Goal: Task Accomplishment & Management: Manage account settings

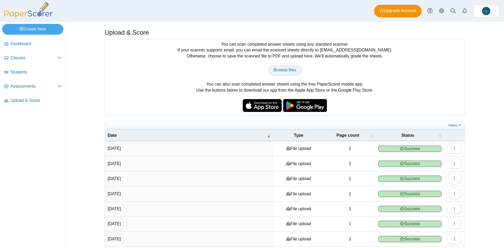
click at [284, 72] on span "Browse files" at bounding box center [284, 70] width 23 height 4
click at [295, 80] on div "You can scan completed answer sheets using any standard scanner. If your scanne…" at bounding box center [285, 78] width 360 height 76
click at [283, 72] on span "Browse files" at bounding box center [284, 70] width 23 height 4
click at [279, 75] on link "Browse files" at bounding box center [285, 70] width 34 height 10
type input "**********"
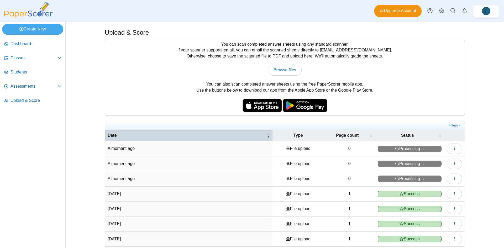
click at [241, 135] on span "Date" at bounding box center [187, 136] width 158 height 6
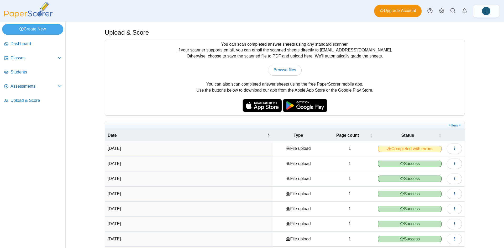
scroll to position [64, 0]
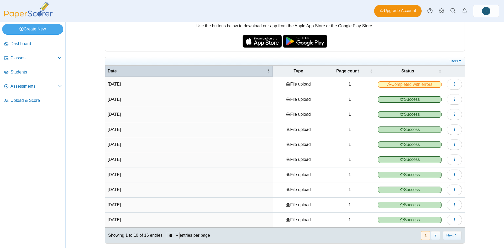
click at [267, 68] on span "\a Date\a : Activate to invert sorting" at bounding box center [268, 70] width 3 height 5
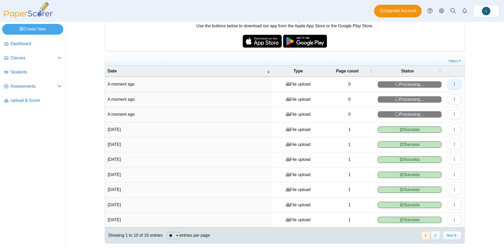
click at [451, 86] on button "button" at bounding box center [454, 84] width 15 height 10
click at [453, 85] on icon "button" at bounding box center [454, 84] width 4 height 4
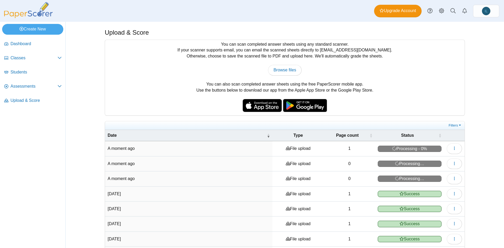
click at [250, 88] on div "You can scan completed answer sheets using any standard scanner. If your scanne…" at bounding box center [285, 78] width 360 height 76
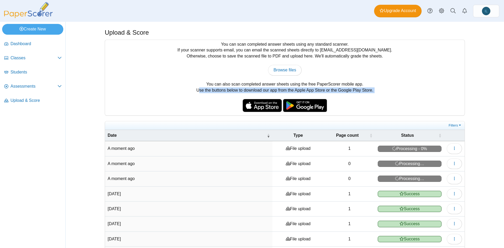
click at [250, 88] on div "You can scan completed answer sheets using any standard scanner. If your scanne…" at bounding box center [285, 78] width 360 height 76
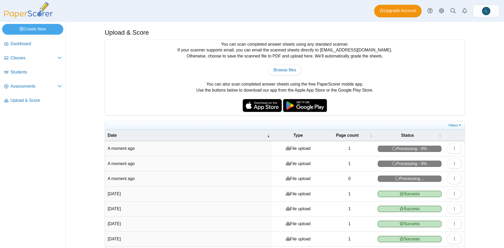
click at [250, 84] on div "You can scan completed answer sheets using any standard scanner. If your scanne…" at bounding box center [285, 78] width 360 height 76
click at [246, 90] on div "You can scan completed answer sheets using any standard scanner. If your scanne…" at bounding box center [285, 78] width 360 height 76
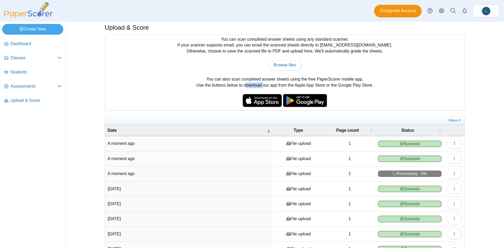
scroll to position [5, 0]
click at [12, 104] on link "Upload & Score" at bounding box center [33, 100] width 62 height 13
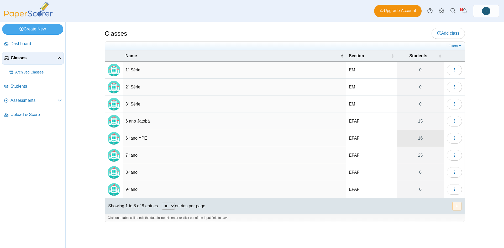
click at [424, 138] on link "16" at bounding box center [420, 138] width 47 height 17
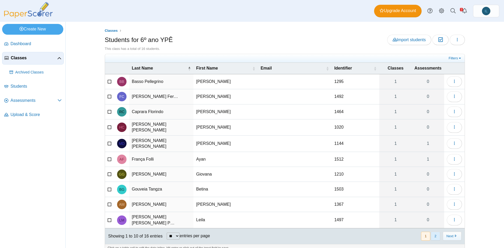
click at [435, 232] on button "2" at bounding box center [435, 236] width 9 height 9
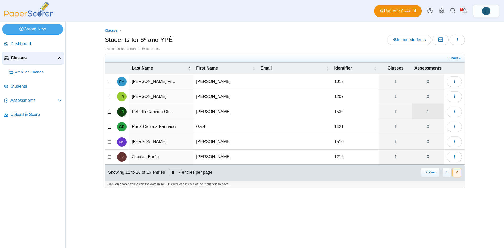
click at [430, 111] on link "1" at bounding box center [428, 111] width 32 height 15
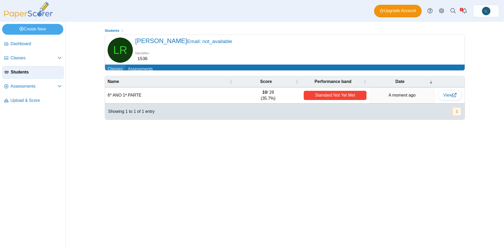
click at [110, 67] on link "Classes" at bounding box center [115, 70] width 20 height 10
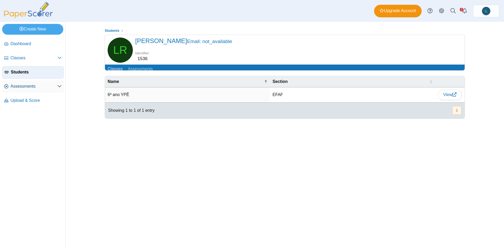
click at [37, 85] on span "Assessments" at bounding box center [33, 86] width 47 height 6
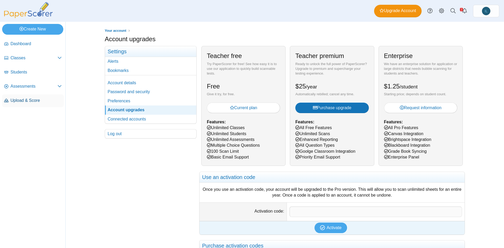
click at [29, 103] on span "Upload & Score" at bounding box center [35, 101] width 51 height 6
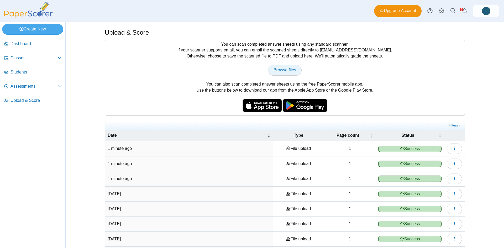
drag, startPoint x: 292, startPoint y: 72, endPoint x: 285, endPoint y: 71, distance: 7.2
click at [285, 71] on span "Browse files" at bounding box center [284, 70] width 23 height 4
type input "**********"
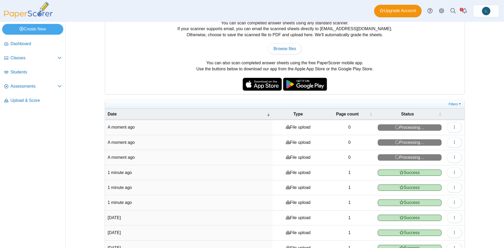
scroll to position [40, 0]
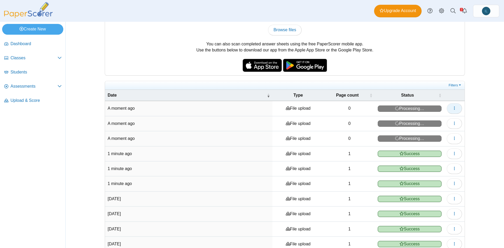
click at [447, 108] on button "button" at bounding box center [454, 108] width 15 height 10
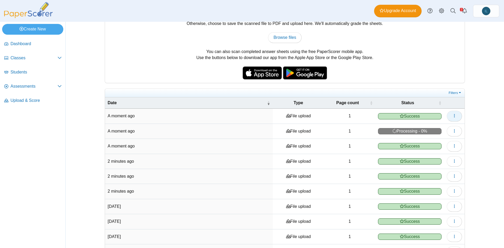
scroll to position [0, 0]
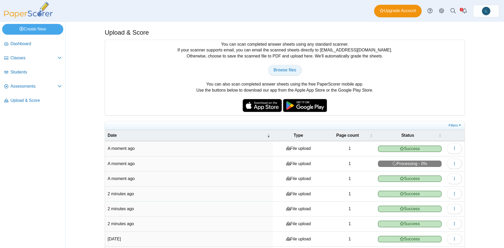
click at [280, 71] on span "Browse files" at bounding box center [284, 70] width 23 height 4
type input "**********"
click at [283, 70] on span "Browse files" at bounding box center [284, 70] width 23 height 4
type input "**********"
click at [289, 71] on span "Browse files" at bounding box center [284, 70] width 23 height 4
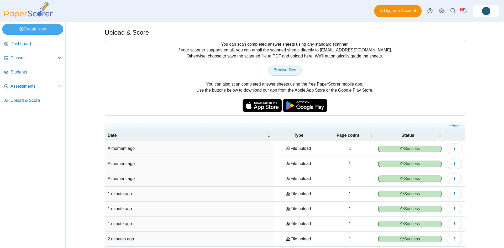
type input "**********"
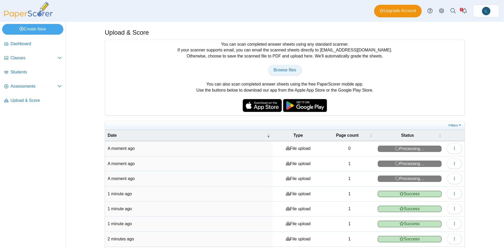
click at [289, 72] on span "Browse files" at bounding box center [284, 70] width 23 height 4
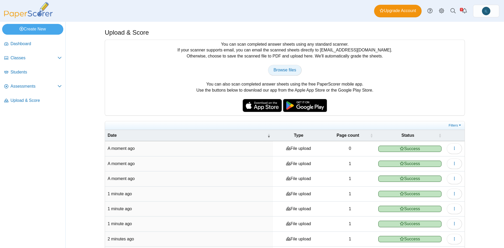
type input "**********"
click at [27, 55] on span "Classes" at bounding box center [33, 58] width 47 height 6
click at [285, 72] on span "Browse files" at bounding box center [284, 70] width 23 height 4
type input "**********"
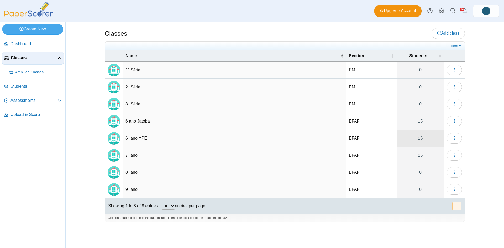
click at [421, 136] on link "16" at bounding box center [420, 138] width 47 height 17
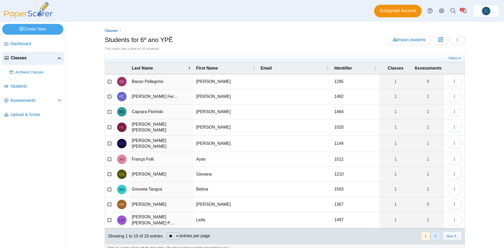
click at [432, 232] on button "2" at bounding box center [435, 236] width 9 height 9
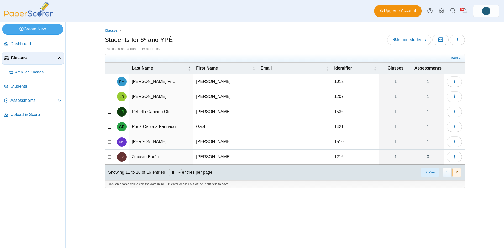
click at [427, 174] on button "Prev" at bounding box center [429, 172] width 19 height 9
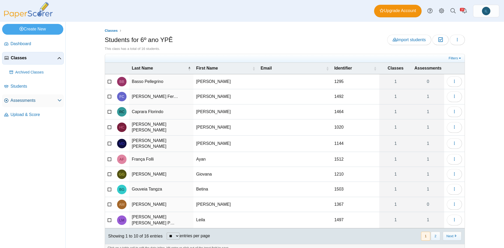
click at [39, 100] on span "Assessments" at bounding box center [33, 101] width 47 height 6
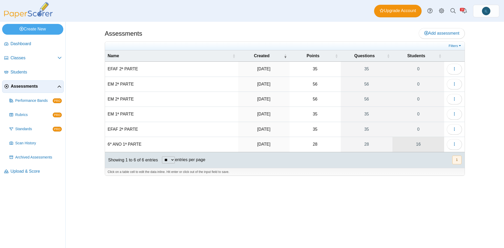
click at [413, 143] on link "16" at bounding box center [418, 144] width 52 height 15
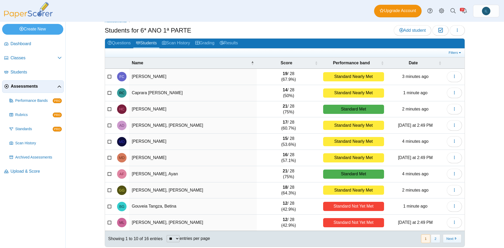
scroll to position [13, 0]
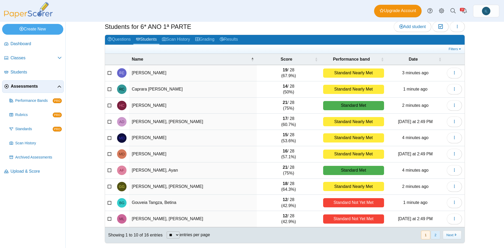
click at [431, 235] on button "2" at bounding box center [435, 235] width 9 height 9
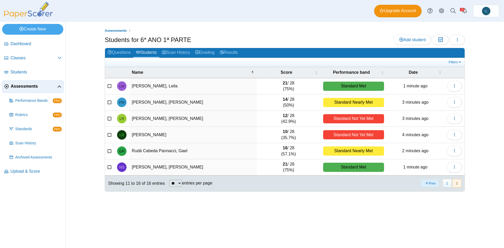
click at [427, 183] on button "Prev" at bounding box center [429, 183] width 19 height 9
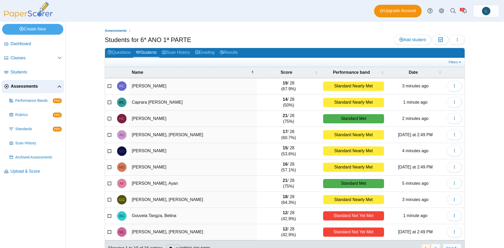
scroll to position [13, 0]
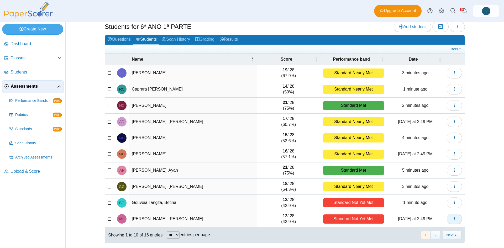
click at [454, 218] on button "button" at bounding box center [454, 219] width 15 height 10
click at [453, 23] on button "button" at bounding box center [457, 27] width 15 height 10
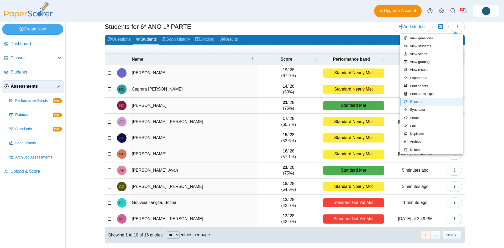
click at [435, 102] on link "Rescore" at bounding box center [431, 102] width 63 height 8
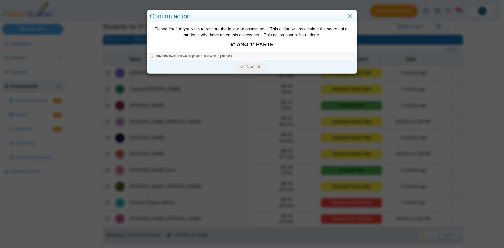
click at [151, 55] on icon at bounding box center [151, 55] width 3 height 3
click at [252, 67] on span "Confirm" at bounding box center [254, 66] width 15 height 4
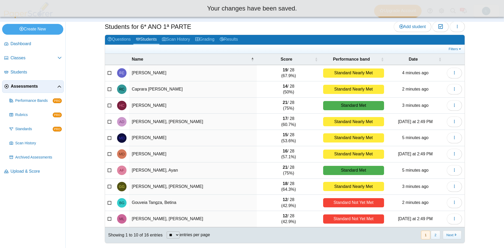
click at [251, 66] on td "Campos Pimentel Fernandes da Cunha, Francisco" at bounding box center [193, 73] width 128 height 16
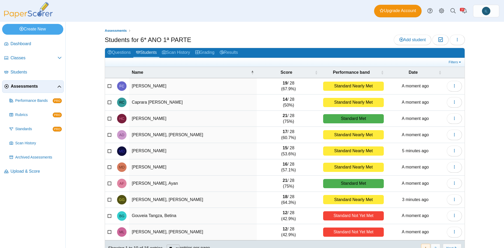
scroll to position [13, 0]
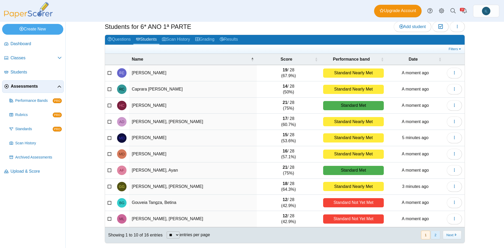
click at [436, 235] on button "2" at bounding box center [435, 235] width 9 height 9
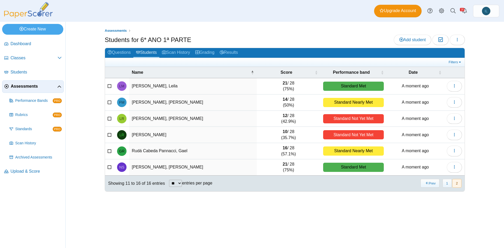
click at [229, 209] on div "Assessments Students for 6* ANO 1ª PARTE Add student Moderation 0 Loading…" at bounding box center [285, 135] width 394 height 226
click at [190, 53] on link "Scan History" at bounding box center [175, 53] width 33 height 10
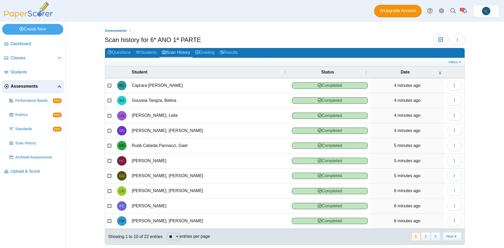
click at [209, 54] on link "Grading" at bounding box center [205, 53] width 24 height 10
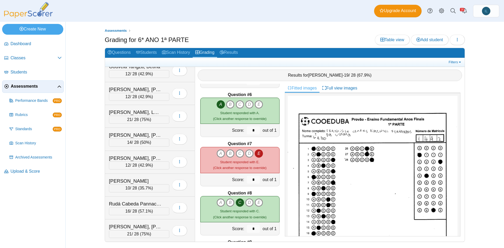
scroll to position [244, 0]
click at [334, 87] on link "Full view images" at bounding box center [339, 88] width 40 height 9
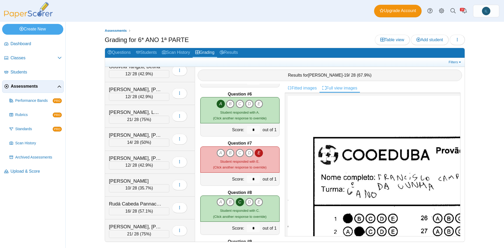
click at [310, 84] on link "Fitted images" at bounding box center [302, 88] width 35 height 9
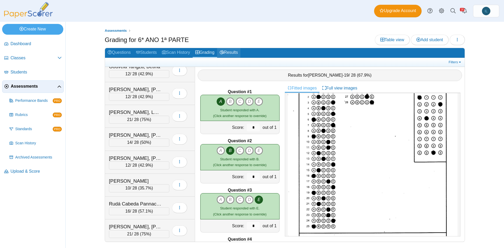
click at [233, 51] on link "Results" at bounding box center [228, 53] width 23 height 10
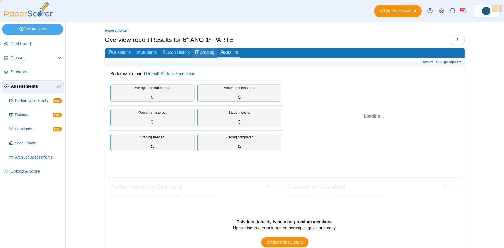
click at [211, 53] on link "Grading" at bounding box center [205, 53] width 24 height 10
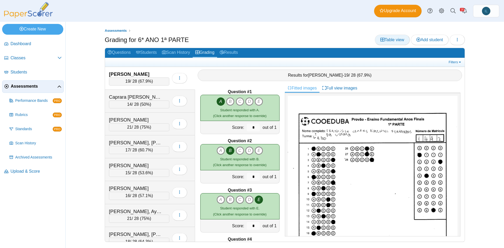
click at [389, 40] on span "Table view" at bounding box center [392, 40] width 24 height 4
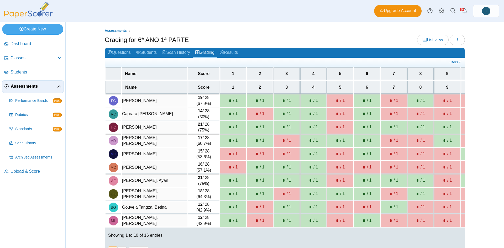
scroll to position [19, 0]
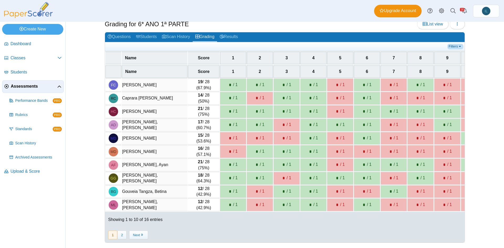
click at [453, 44] on link "Filters" at bounding box center [455, 46] width 16 height 5
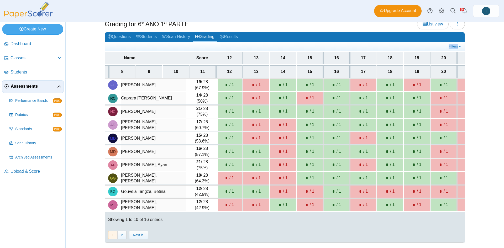
scroll to position [0, 298]
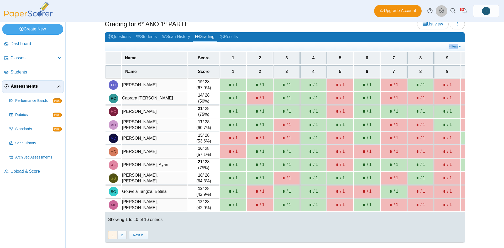
click at [441, 12] on icon "Style variation" at bounding box center [441, 10] width 5 height 5
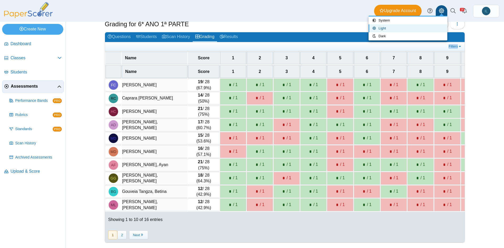
click at [441, 12] on icon "Style variation" at bounding box center [441, 10] width 5 height 5
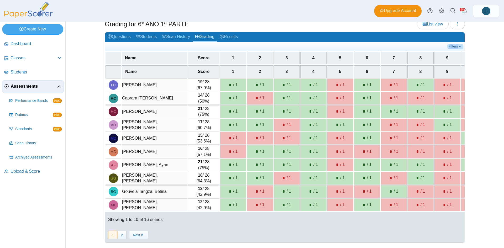
click at [456, 44] on link "Filters" at bounding box center [455, 46] width 16 height 5
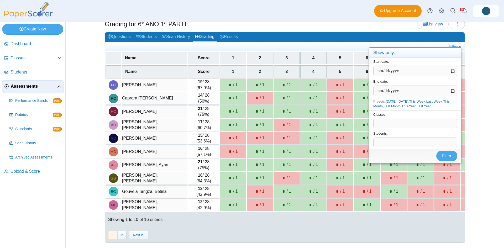
click at [465, 121] on div "Assessments Grading for 6* ANO 1ª PARTE List view Loading… *" at bounding box center [285, 119] width 394 height 226
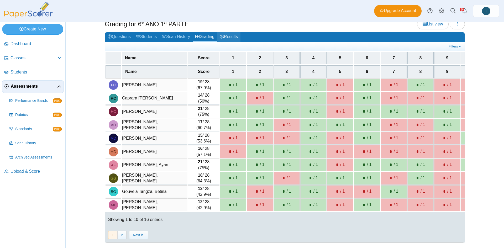
click at [221, 34] on icon at bounding box center [222, 36] width 4 height 4
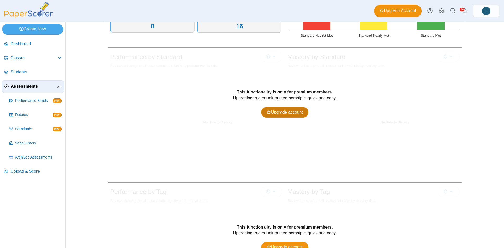
scroll to position [130, 0]
click at [288, 110] on span "Upgrade account" at bounding box center [285, 112] width 36 height 4
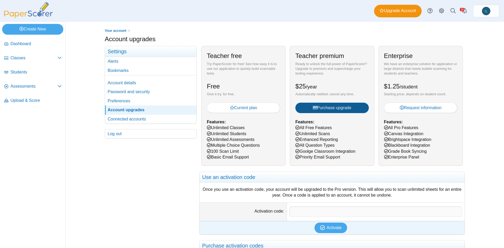
click at [330, 107] on span "Purchase upgrade" at bounding box center [332, 107] width 39 height 4
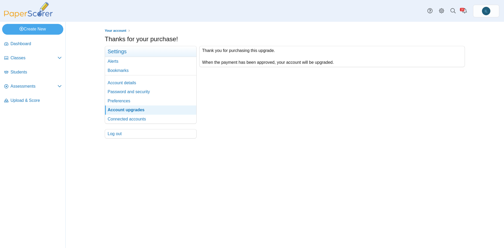
click at [33, 14] on img at bounding box center [28, 10] width 52 height 16
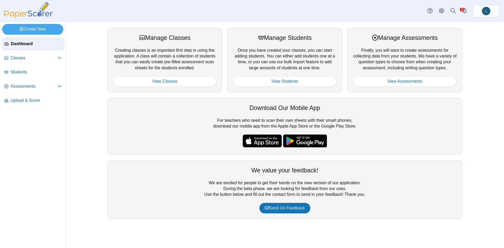
click at [10, 10] on img at bounding box center [28, 10] width 52 height 16
click at [34, 8] on img at bounding box center [28, 10] width 52 height 16
click at [40, 15] on img at bounding box center [28, 10] width 52 height 16
click at [36, 9] on img at bounding box center [28, 10] width 52 height 16
click at [33, 87] on span "Assessments" at bounding box center [33, 86] width 47 height 6
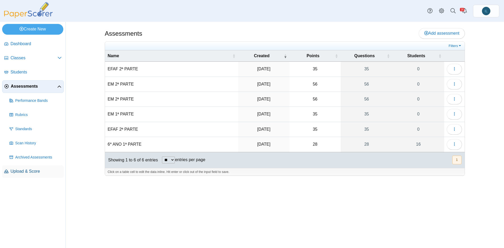
click at [33, 172] on span "Upload & Score" at bounding box center [35, 171] width 51 height 6
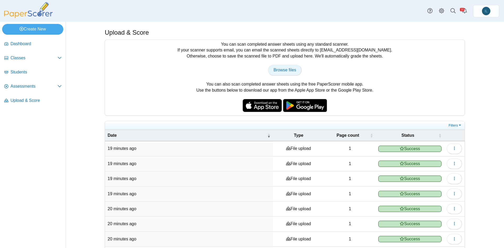
click at [274, 68] on span "Browse files" at bounding box center [284, 70] width 23 height 4
type input "**********"
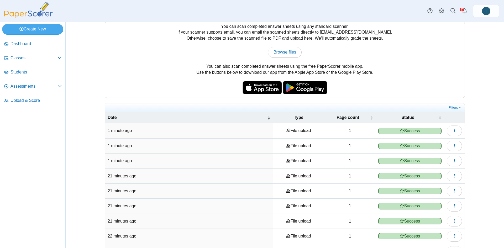
scroll to position [64, 0]
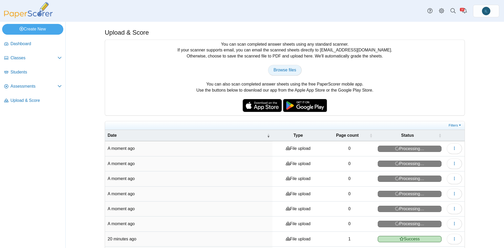
click at [280, 69] on span "Browse files" at bounding box center [284, 70] width 23 height 4
type input "**********"
click at [281, 75] on link "Browse files" at bounding box center [285, 70] width 34 height 10
type input "**********"
click at [285, 68] on span "Browse files" at bounding box center [284, 70] width 23 height 4
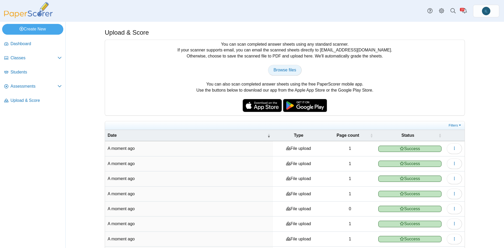
type input "**********"
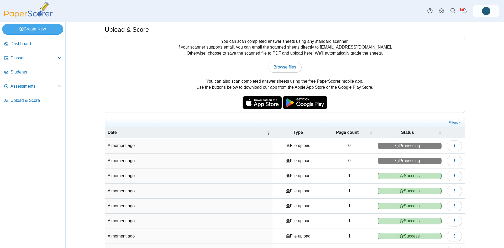
scroll to position [64, 0]
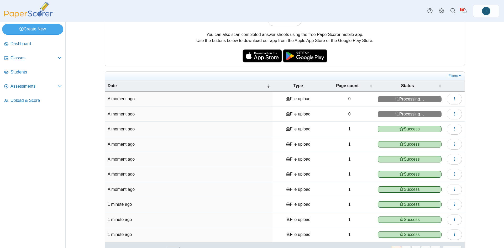
scroll to position [64, 0]
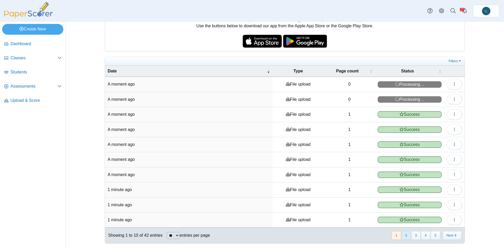
click at [402, 235] on button "2" at bounding box center [405, 235] width 9 height 9
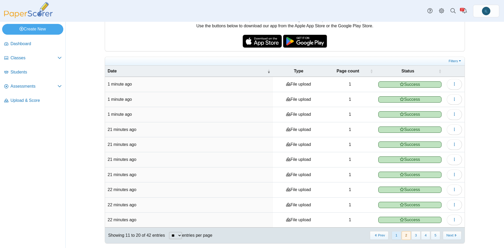
click at [394, 234] on button "1" at bounding box center [396, 235] width 9 height 9
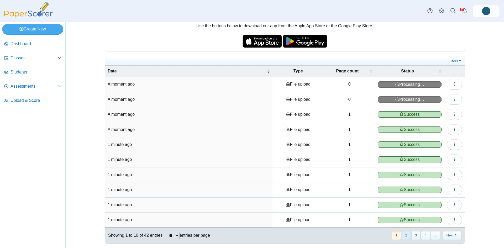
click at [404, 237] on button "2" at bounding box center [405, 235] width 9 height 9
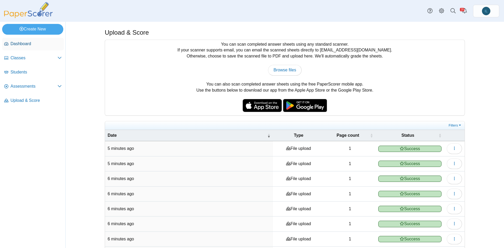
click at [30, 42] on span "Dashboard" at bounding box center [35, 44] width 51 height 6
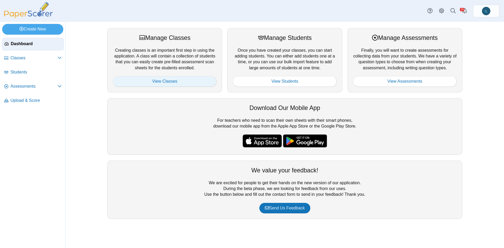
click at [166, 81] on link "View Classes" at bounding box center [165, 81] width 104 height 10
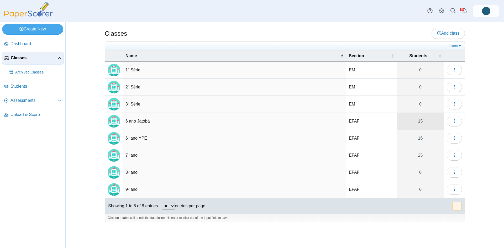
click at [420, 126] on link "15" at bounding box center [420, 121] width 47 height 17
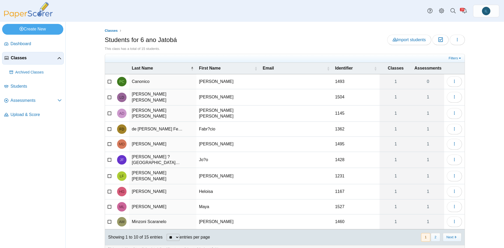
scroll to position [6, 0]
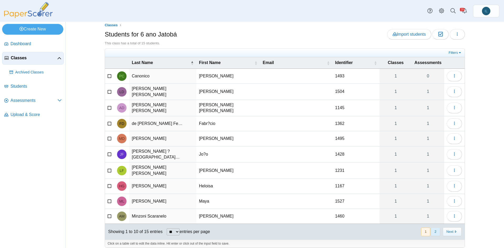
click at [431, 228] on button "2" at bounding box center [435, 232] width 9 height 9
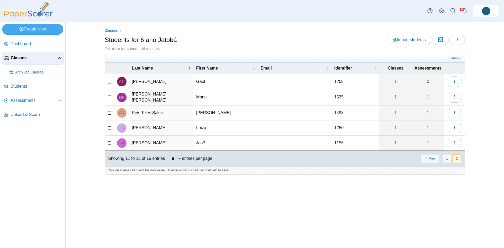
scroll to position [0, 0]
click at [43, 114] on span "Upload & Score" at bounding box center [35, 115] width 51 height 6
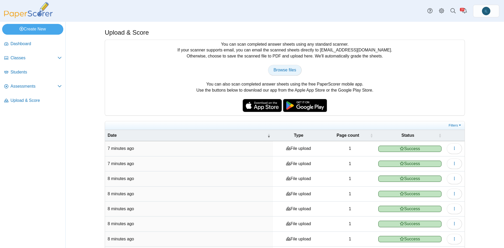
click at [286, 70] on span "Browse files" at bounding box center [284, 70] width 23 height 4
type input "**********"
click at [25, 72] on span "Students" at bounding box center [35, 72] width 51 height 6
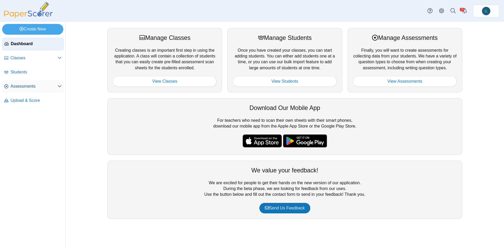
click at [35, 89] on span "Assessments" at bounding box center [33, 86] width 47 height 6
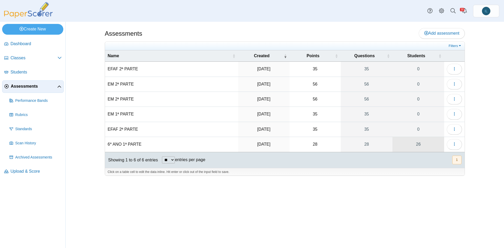
drag, startPoint x: 421, startPoint y: 143, endPoint x: 416, endPoint y: 147, distance: 6.0
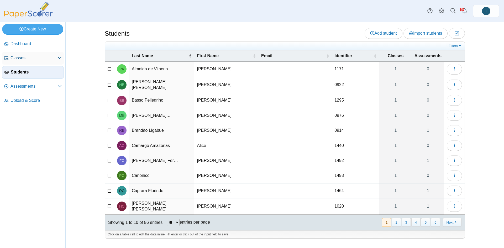
click at [33, 58] on span "Classes" at bounding box center [33, 58] width 47 height 6
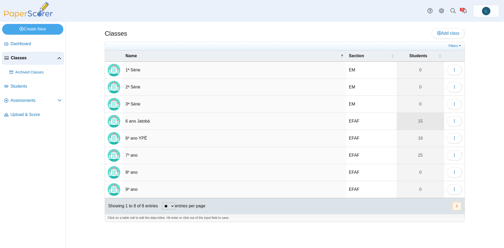
click at [426, 118] on link "15" at bounding box center [420, 121] width 47 height 17
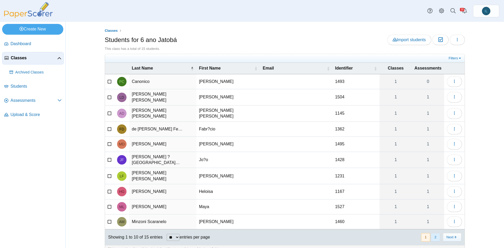
click at [434, 233] on button "2" at bounding box center [435, 237] width 9 height 9
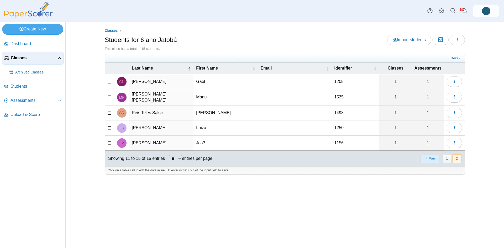
click at [428, 158] on button "Prev" at bounding box center [429, 158] width 19 height 9
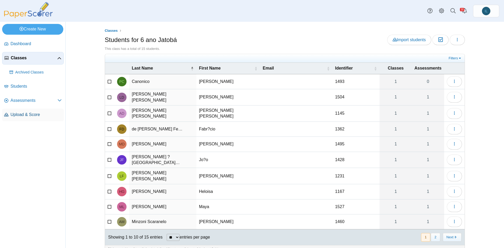
click at [33, 117] on span "Upload & Score" at bounding box center [35, 115] width 51 height 6
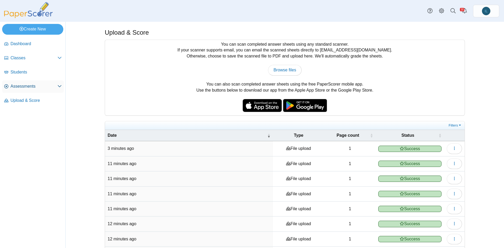
click at [24, 90] on link "Assessments" at bounding box center [33, 86] width 62 height 13
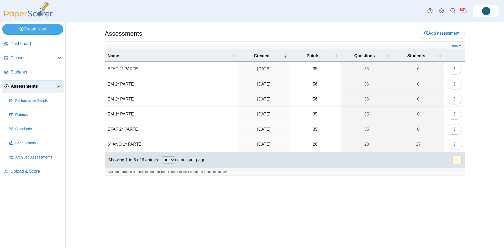
click at [34, 82] on link "Assessments" at bounding box center [33, 86] width 62 height 13
click at [418, 140] on link "27" at bounding box center [418, 144] width 52 height 15
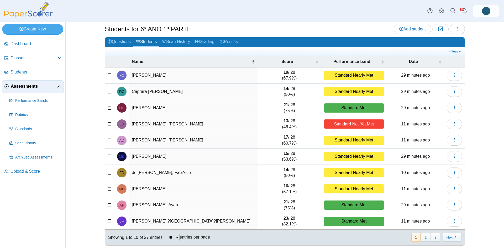
scroll to position [13, 0]
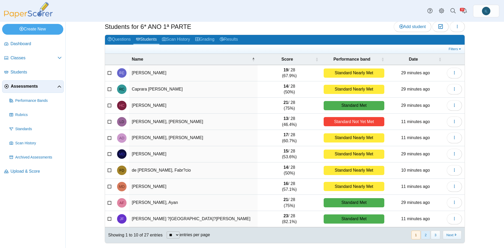
click at [425, 237] on button "2" at bounding box center [425, 235] width 9 height 9
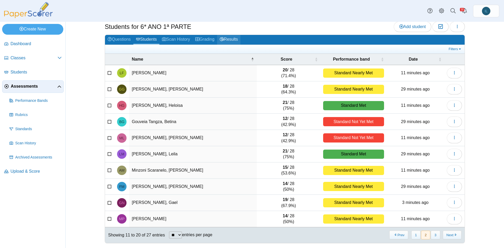
click at [226, 35] on link "Results" at bounding box center [228, 40] width 23 height 10
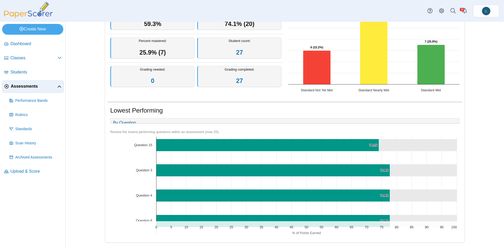
scroll to position [420, 0]
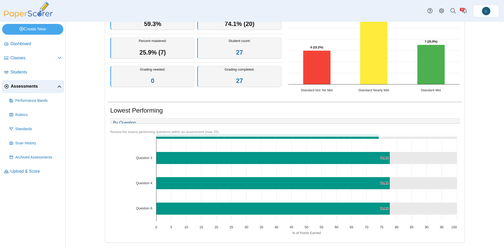
click at [125, 120] on link "By Question" at bounding box center [124, 122] width 28 height 9
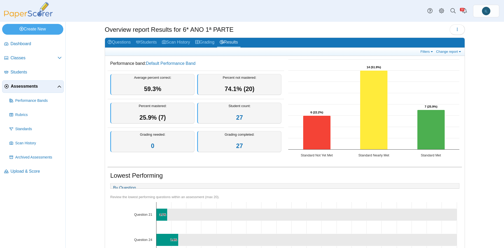
scroll to position [5, 0]
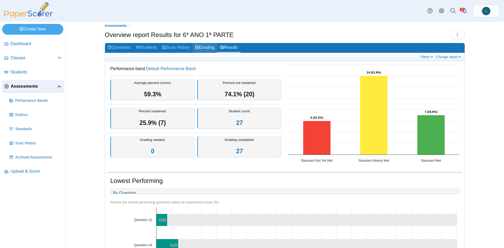
click at [207, 45] on link "Grading" at bounding box center [205, 48] width 24 height 10
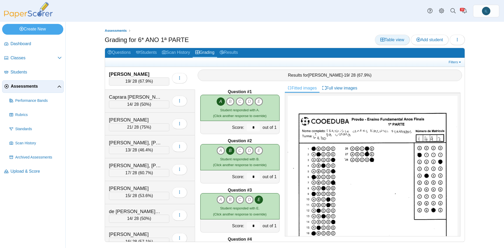
click at [391, 41] on span "Table view" at bounding box center [392, 40] width 24 height 4
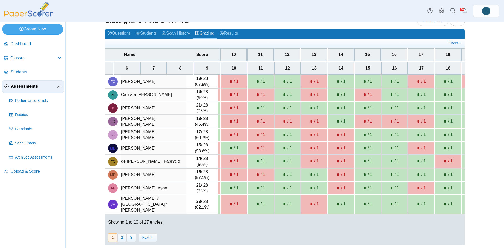
scroll to position [0, 240]
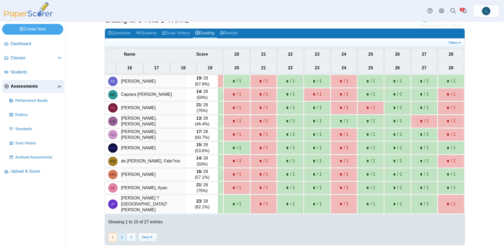
click at [119, 239] on button "2" at bounding box center [121, 237] width 9 height 9
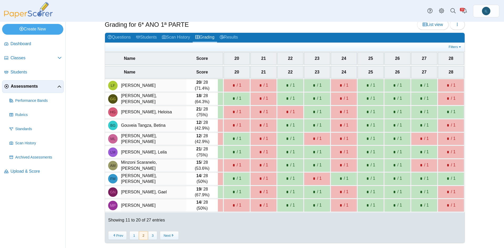
scroll to position [15, 0]
drag, startPoint x: 265, startPoint y: 195, endPoint x: 336, endPoint y: 216, distance: 74.0
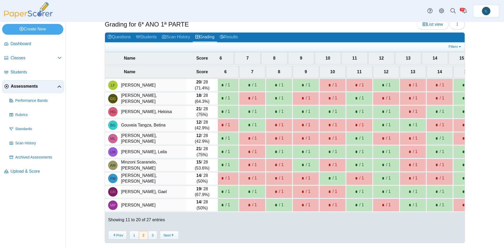
scroll to position [0, 141]
drag, startPoint x: 172, startPoint y: 39, endPoint x: 117, endPoint y: 37, distance: 55.2
click at [117, 37] on link "Questions" at bounding box center [119, 38] width 28 height 10
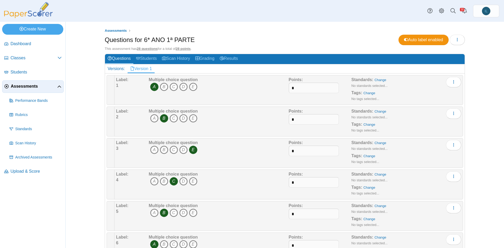
click at [366, 85] on small "No standards selected..." at bounding box center [369, 86] width 36 height 4
click at [227, 58] on link "Results" at bounding box center [228, 59] width 23 height 10
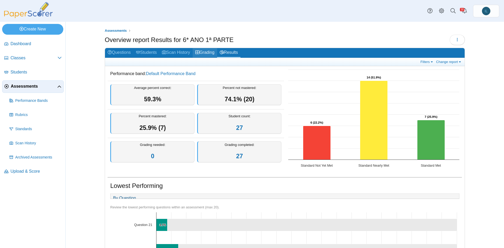
click at [205, 55] on link "Grading" at bounding box center [205, 53] width 24 height 10
